Goal: Task Accomplishment & Management: Manage account settings

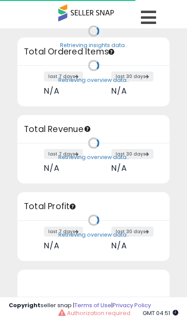
click at [154, 17] on icon at bounding box center [148, 17] width 15 height 17
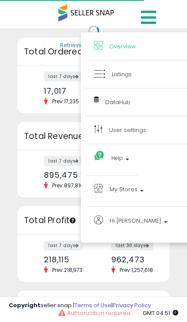
scroll to position [121, 135]
click at [145, 76] on link "Listings" at bounding box center [139, 74] width 91 height 11
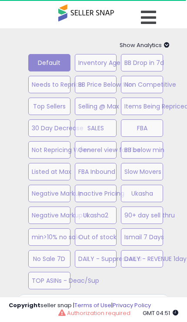
click at [143, 10] on icon at bounding box center [148, 17] width 15 height 17
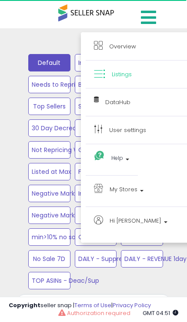
click at [111, 76] on link "Listings" at bounding box center [139, 74] width 91 height 11
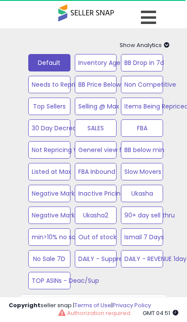
click at [52, 62] on button "Default" at bounding box center [49, 62] width 42 height 17
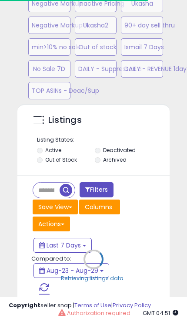
scroll to position [220, 0]
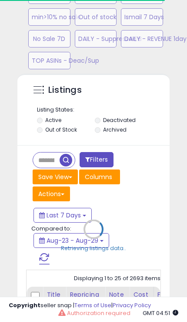
click at [19, 217] on div "Retrieving listings data.." at bounding box center [94, 236] width 166 height 325
click at [46, 156] on div "Retrieving listings data.." at bounding box center [94, 236] width 166 height 325
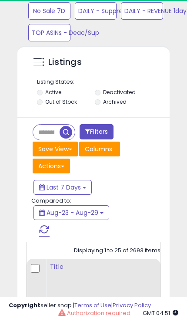
scroll to position [248, 0]
click at [47, 136] on input "text" at bounding box center [46, 132] width 27 height 15
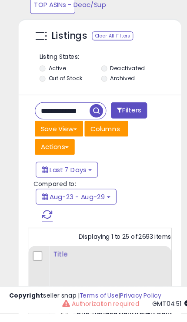
type input "**********"
click at [90, 126] on span "button" at bounding box center [90, 132] width 13 height 13
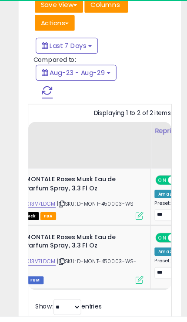
scroll to position [0, 53]
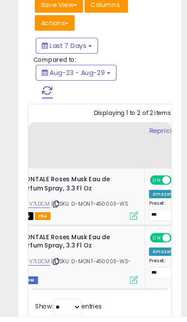
click at [172, 247] on div "Listings Clear All Filters" at bounding box center [94, 107] width 166 height 412
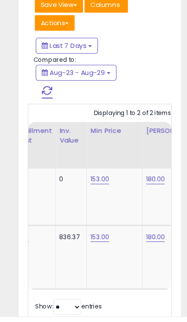
scroll to position [0, 0]
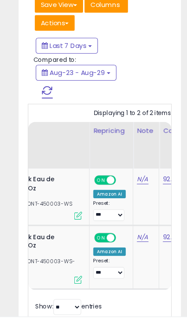
click at [70, 258] on icon at bounding box center [73, 261] width 7 height 7
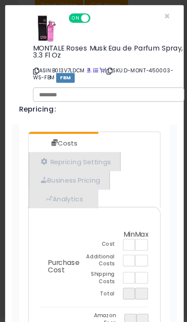
click at [54, 149] on link "Repricing Settings" at bounding box center [70, 152] width 86 height 18
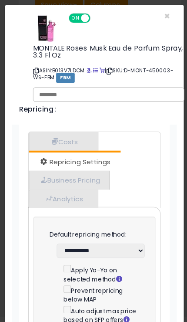
click at [49, 168] on link "Business Pricing" at bounding box center [65, 169] width 76 height 18
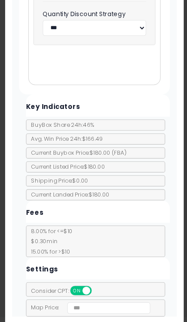
click at [147, 316] on button "Cancel" at bounding box center [142, 317] width 33 height 15
